Goal: Check status: Check status

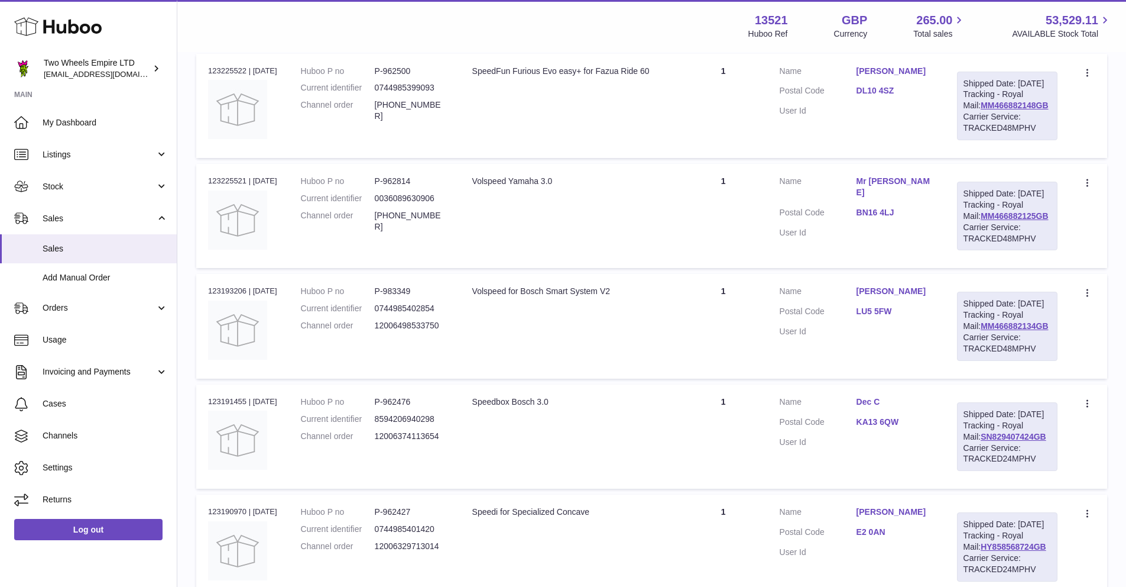
click at [63, 30] on use at bounding box center [58, 27] width 88 height 18
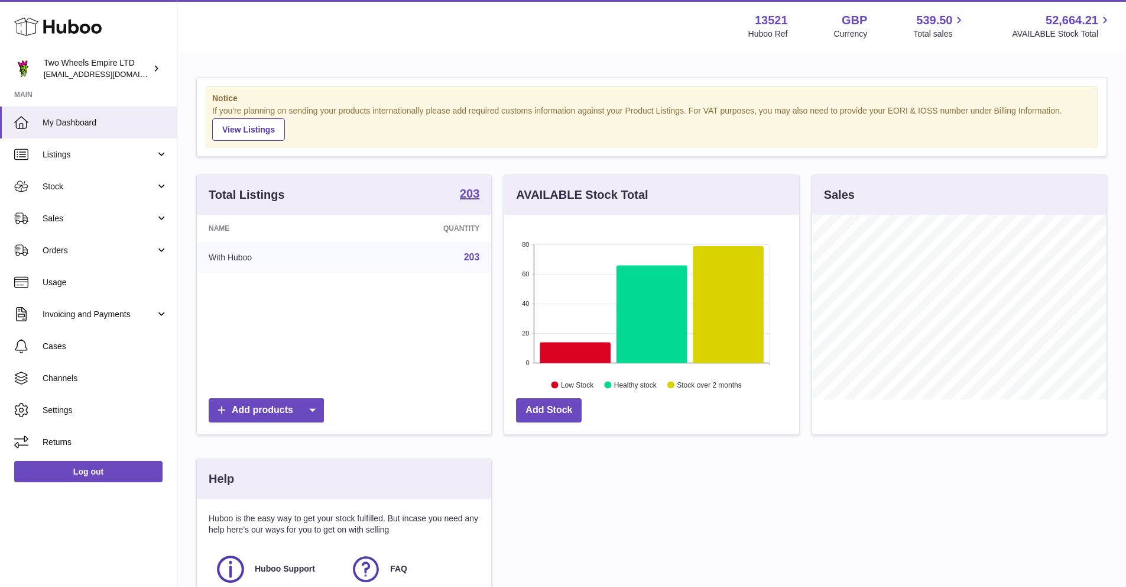
scroll to position [184, 295]
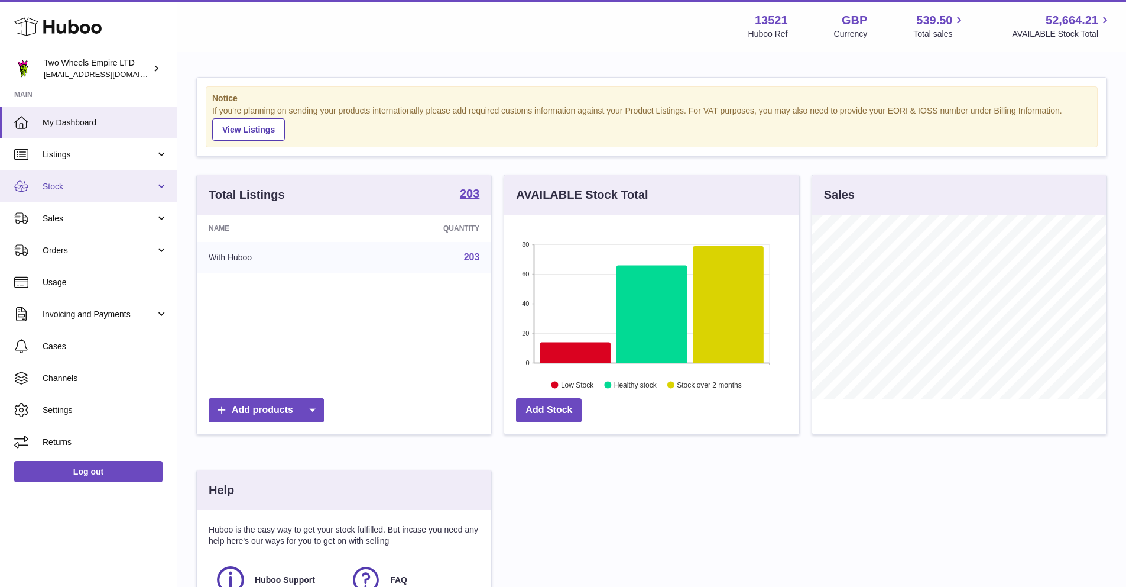
click at [76, 191] on span "Stock" at bounding box center [99, 186] width 113 height 11
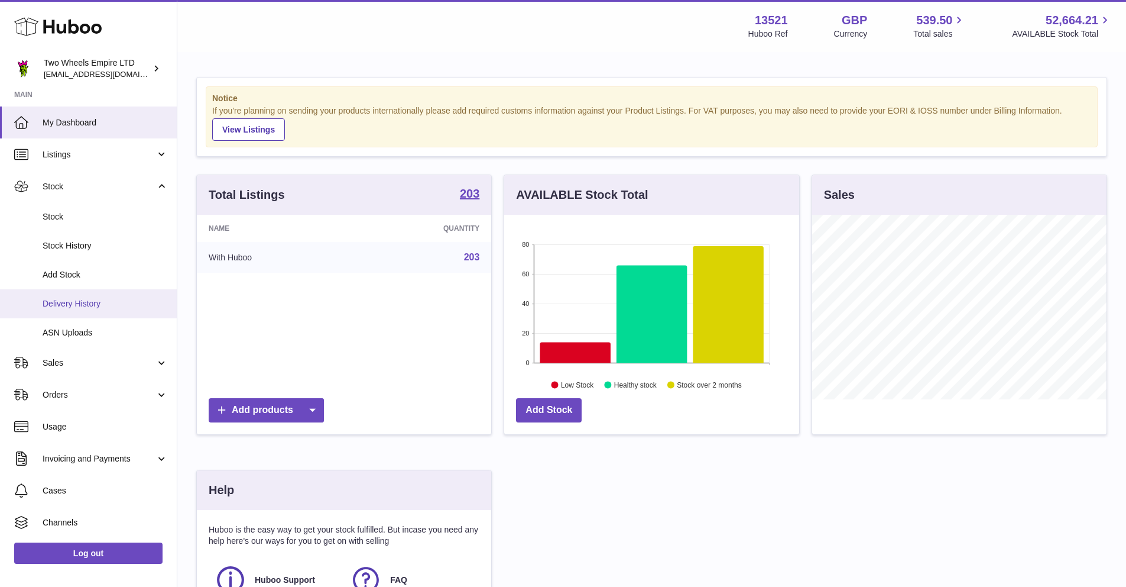
click at [74, 304] on span "Delivery History" at bounding box center [105, 303] width 125 height 11
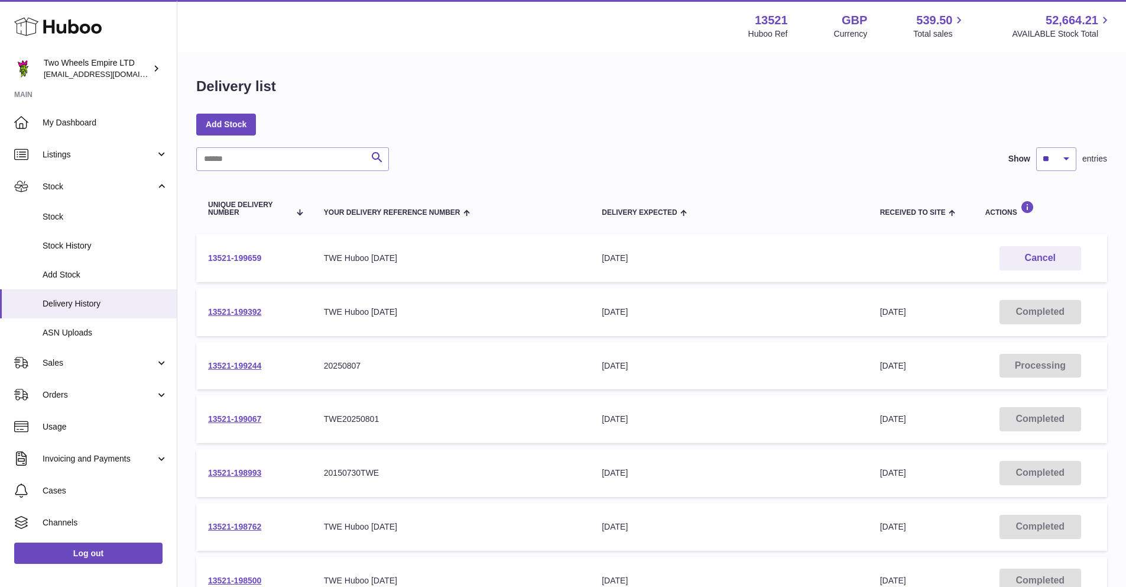
click at [223, 258] on link "13521-199659" at bounding box center [234, 257] width 53 height 9
click at [79, 363] on span "Sales" at bounding box center [99, 362] width 113 height 11
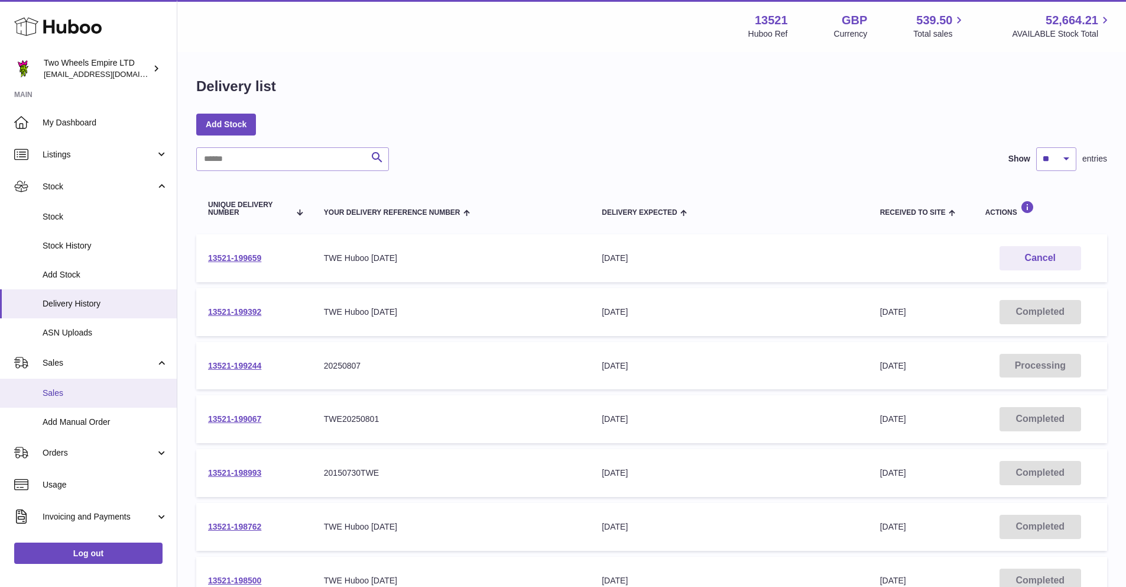
click at [67, 388] on span "Sales" at bounding box center [105, 392] width 125 height 11
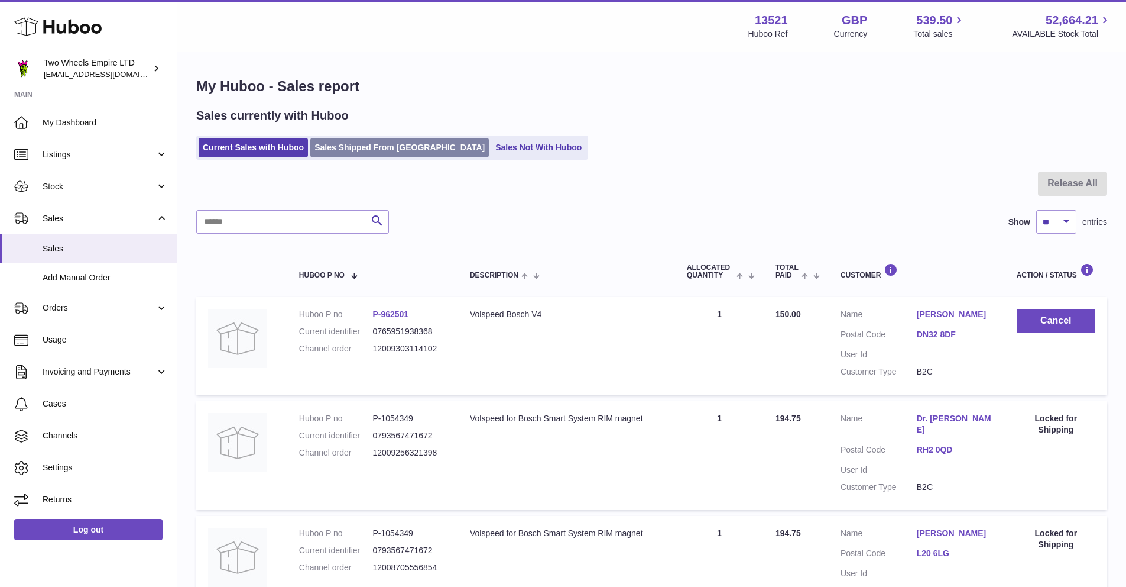
click at [356, 151] on link "Sales Shipped From [GEOGRAPHIC_DATA]" at bounding box center [399, 148] width 179 height 20
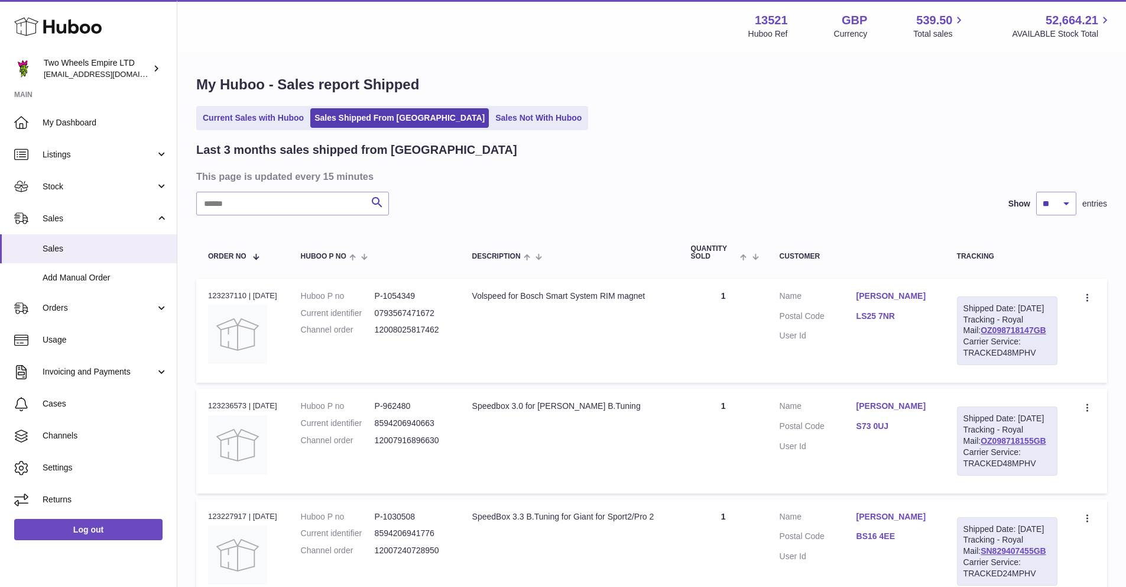
scroll to position [2, 0]
click at [491, 122] on link "Sales Not With Huboo" at bounding box center [538, 118] width 95 height 20
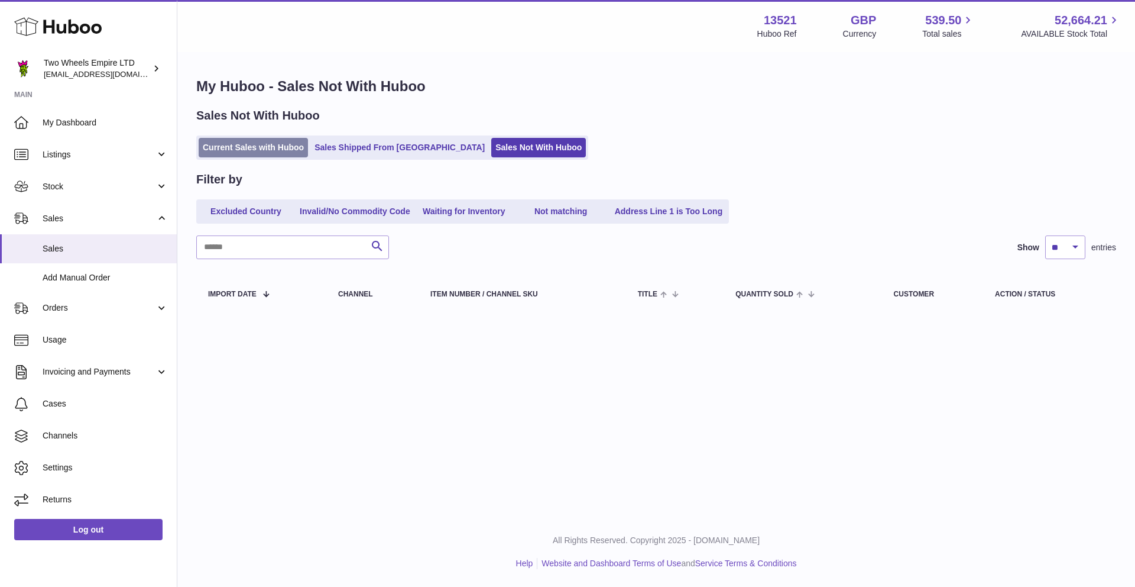
click at [266, 152] on link "Current Sales with Huboo" at bounding box center [253, 148] width 109 height 20
